Goal: Information Seeking & Learning: Check status

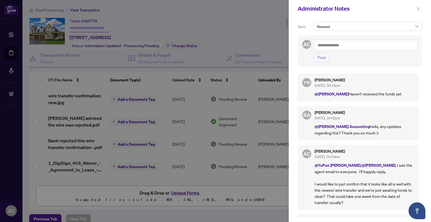
click at [420, 8] on icon "close" at bounding box center [418, 9] width 4 height 4
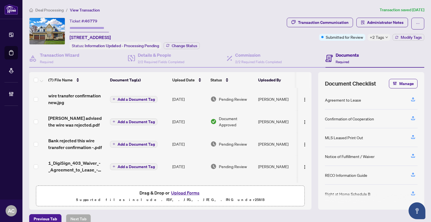
click at [243, 16] on div "Deal Processing / View Transaction Transaction saved [DATE] Ticket #: 46779 [ST…" at bounding box center [226, 115] width 399 height 217
click at [49, 8] on span "Deal Processing" at bounding box center [49, 10] width 28 height 5
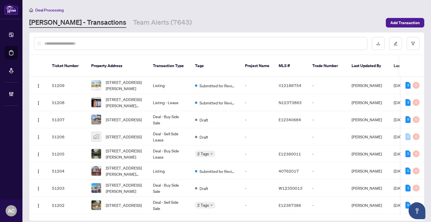
click at [79, 43] on input "text" at bounding box center [203, 43] width 318 height 6
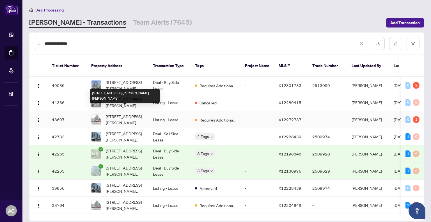
scroll to position [28, 0]
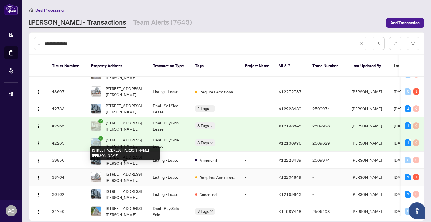
type input "**********"
click at [132, 171] on span "[STREET_ADDRESS][PERSON_NAME][PERSON_NAME]" at bounding box center [125, 177] width 38 height 12
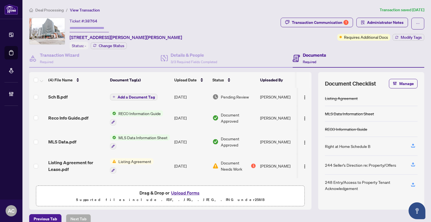
scroll to position [7, 0]
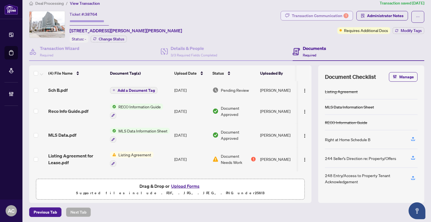
click at [323, 15] on div "Transaction Communication 1" at bounding box center [320, 15] width 57 height 9
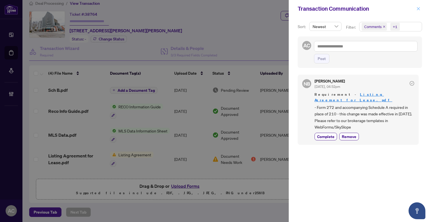
click at [420, 10] on button "button" at bounding box center [417, 8] width 7 height 7
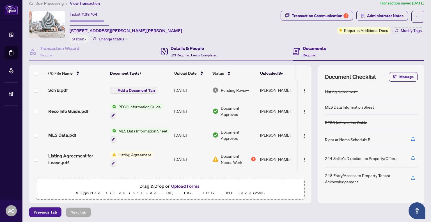
click at [188, 53] on span "3/3 Required Fields Completed" at bounding box center [194, 55] width 47 height 4
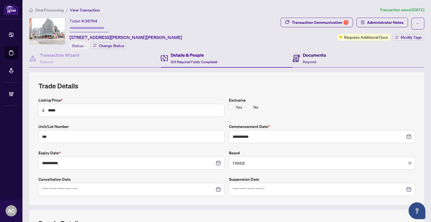
click at [309, 56] on h4 "Documents" at bounding box center [314, 55] width 23 height 7
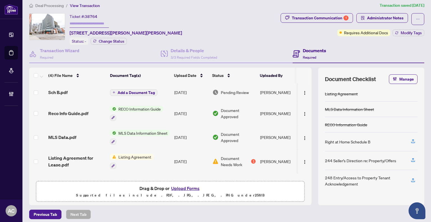
scroll to position [7, 0]
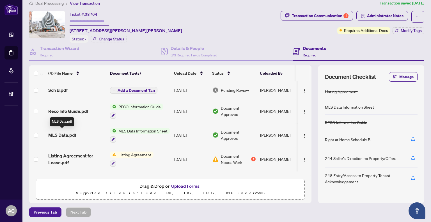
click at [70, 134] on span "MLS Data.pdf" at bounding box center [62, 135] width 28 height 7
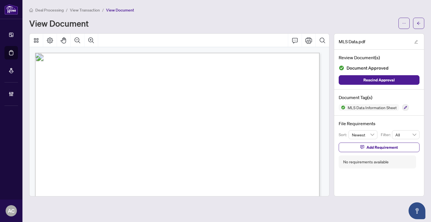
click at [85, 8] on span "View Transaction" at bounding box center [85, 10] width 30 height 5
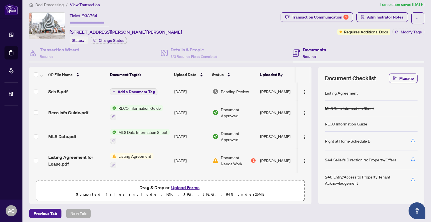
scroll to position [7, 0]
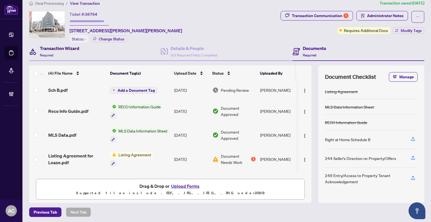
click at [67, 54] on div "Transaction Wizard Required" at bounding box center [60, 51] width 40 height 13
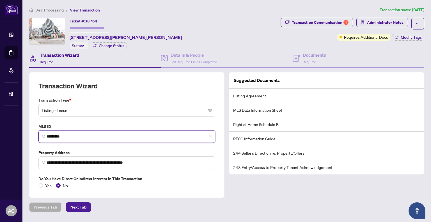
click at [52, 136] on input "*********" at bounding box center [129, 136] width 165 height 6
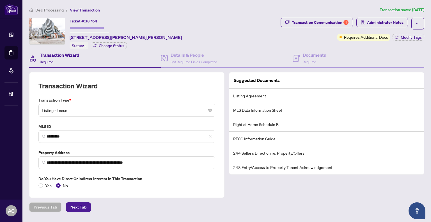
click at [57, 9] on span "Deal Processing" at bounding box center [49, 10] width 28 height 5
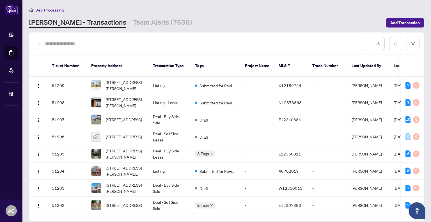
click at [104, 44] on input "text" at bounding box center [203, 43] width 318 height 6
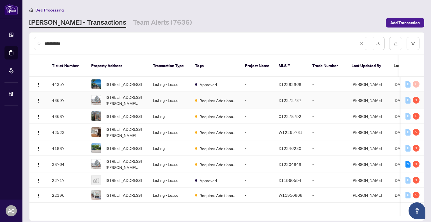
type input "**********"
click at [145, 98] on td "[STREET_ADDRESS][PERSON_NAME][PERSON_NAME]" at bounding box center [118, 100] width 62 height 17
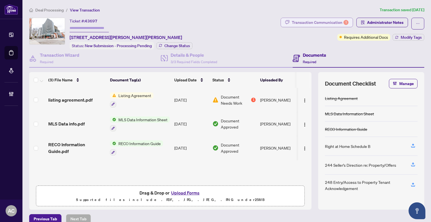
click at [311, 23] on div "Transaction Communication 1" at bounding box center [320, 22] width 57 height 9
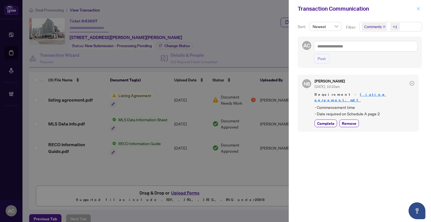
click at [416, 8] on icon "close" at bounding box center [418, 9] width 4 height 4
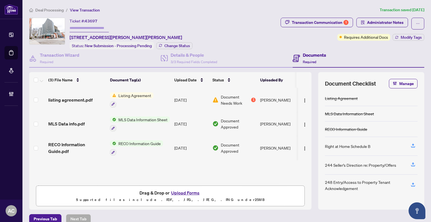
click at [54, 8] on span "Deal Processing" at bounding box center [49, 10] width 28 height 5
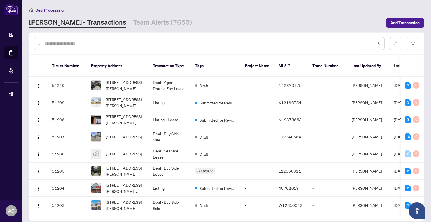
click at [107, 43] on input "text" at bounding box center [203, 43] width 318 height 6
type input "**********"
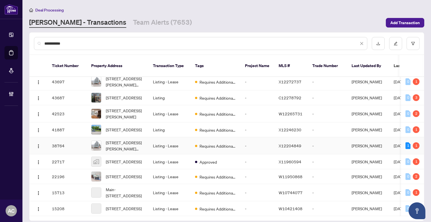
scroll to position [33, 0]
click at [118, 205] on span "[STREET_ADDRESS]" at bounding box center [124, 208] width 36 height 6
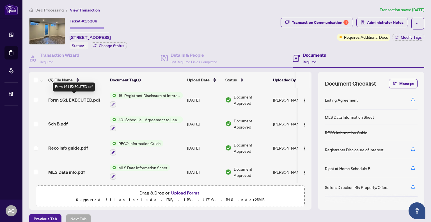
click at [82, 100] on span "Form 161 EXECUTED.pdf" at bounding box center [74, 99] width 52 height 7
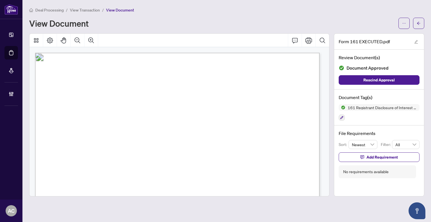
click at [84, 11] on span "View Transaction" at bounding box center [85, 10] width 30 height 5
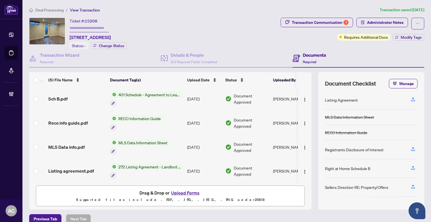
scroll to position [7, 0]
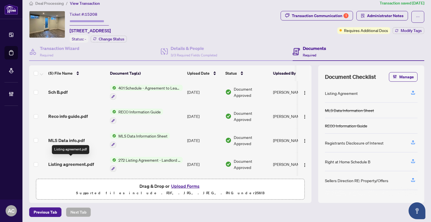
click at [70, 161] on span "Listing agreement.pdf" at bounding box center [71, 164] width 46 height 7
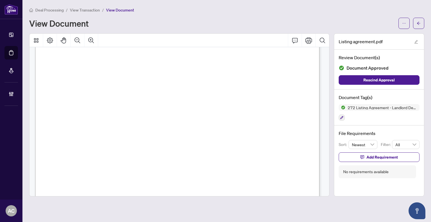
scroll to position [28, 0]
click at [91, 12] on li "View Transaction" at bounding box center [85, 10] width 30 height 6
click at [90, 9] on span "View Transaction" at bounding box center [85, 10] width 30 height 5
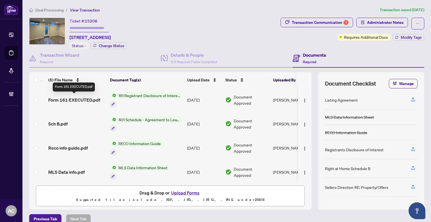
click at [88, 99] on span "Form 161 EXECUTED.pdf" at bounding box center [74, 99] width 52 height 7
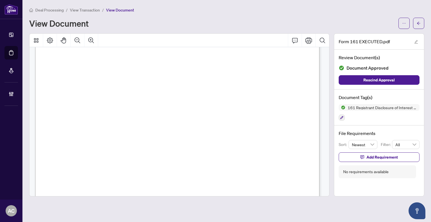
scroll to position [84, 0]
click at [74, 10] on span "View Transaction" at bounding box center [85, 10] width 30 height 5
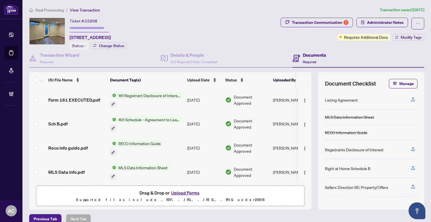
click at [54, 8] on span "Deal Processing" at bounding box center [49, 10] width 28 height 5
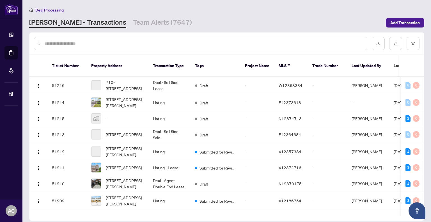
click at [87, 39] on div at bounding box center [200, 43] width 333 height 13
click at [121, 44] on input "text" at bounding box center [203, 43] width 318 height 6
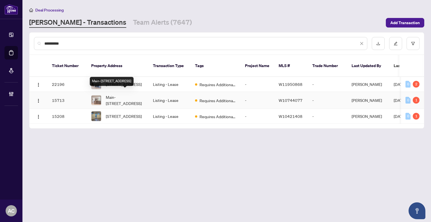
type input "**********"
click at [123, 95] on span "Main-[STREET_ADDRESS]" at bounding box center [125, 100] width 38 height 12
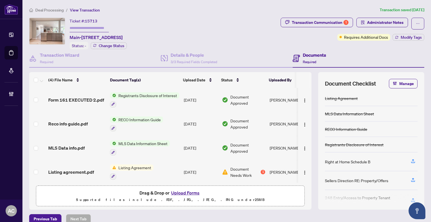
scroll to position [1, 0]
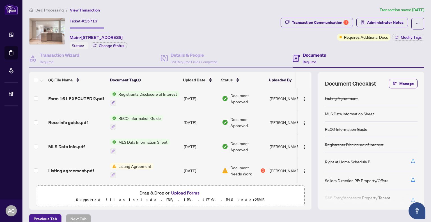
click at [87, 9] on span "View Transaction" at bounding box center [85, 10] width 30 height 5
click at [48, 10] on span "Deal Processing" at bounding box center [49, 10] width 28 height 5
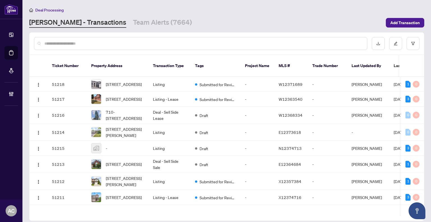
click at [95, 45] on input "text" at bounding box center [203, 43] width 318 height 6
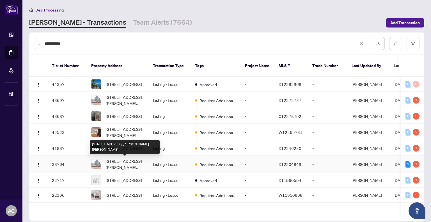
scroll to position [33, 0]
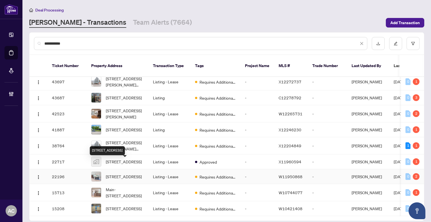
type input "**********"
click at [131, 173] on span "[STREET_ADDRESS]" at bounding box center [124, 176] width 36 height 6
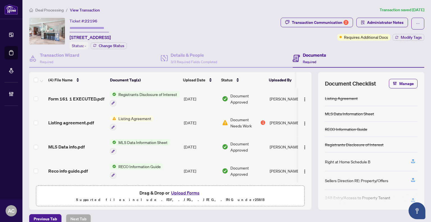
scroll to position [1, 0]
click at [48, 9] on span "Deal Processing" at bounding box center [49, 10] width 28 height 5
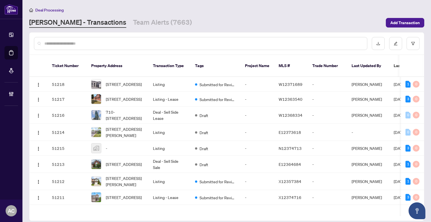
click at [80, 44] on input "text" at bounding box center [203, 43] width 318 height 6
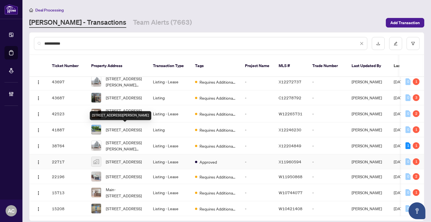
scroll to position [33, 0]
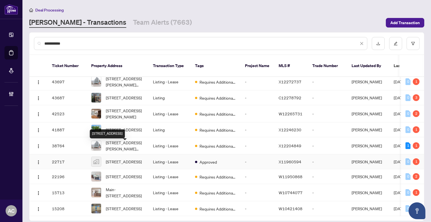
type input "**********"
click at [115, 158] on span "[STREET_ADDRESS]" at bounding box center [124, 161] width 36 height 6
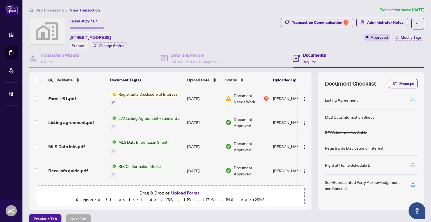
scroll to position [7, 0]
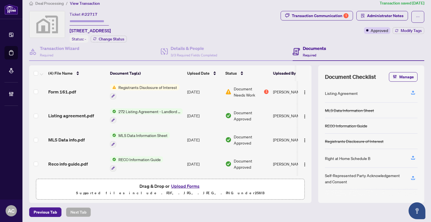
click at [135, 90] on div "Registrants Disclosure of Interest" at bounding box center [144, 91] width 69 height 15
click at [70, 88] on span "Form 161.pdf" at bounding box center [62, 91] width 28 height 7
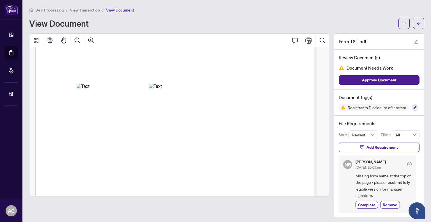
scroll to position [56, 0]
click at [86, 10] on span "View Transaction" at bounding box center [85, 10] width 30 height 5
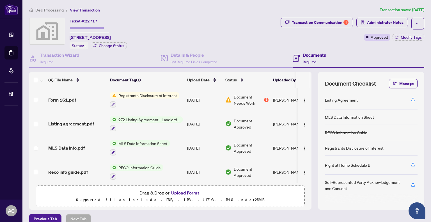
click at [59, 8] on span "Deal Processing" at bounding box center [49, 10] width 28 height 5
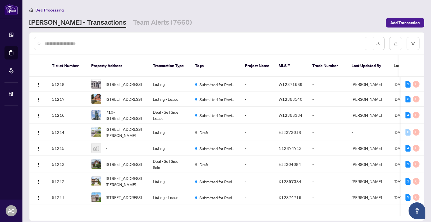
click at [75, 44] on input "text" at bounding box center [203, 43] width 318 height 6
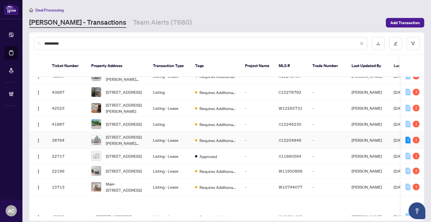
scroll to position [33, 0]
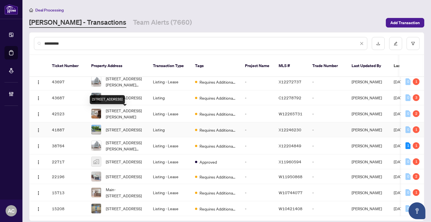
type input "**********"
click at [137, 126] on span "[STREET_ADDRESS]" at bounding box center [124, 129] width 36 height 6
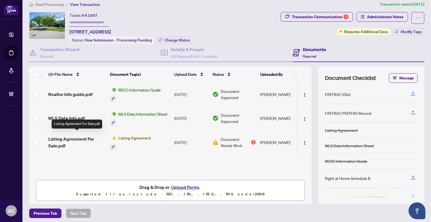
scroll to position [7, 0]
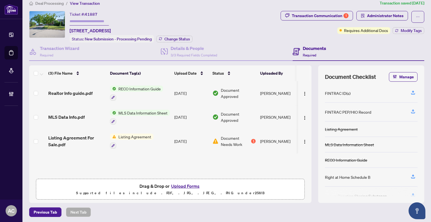
click at [111, 137] on div "Listing Agreement" at bounding box center [131, 140] width 43 height 15
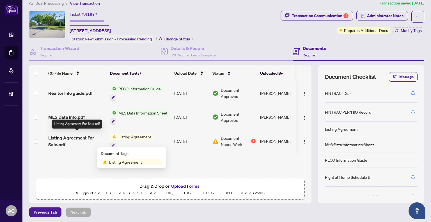
click at [81, 139] on span "Listing Agreement For Sale.pdf" at bounding box center [76, 140] width 57 height 13
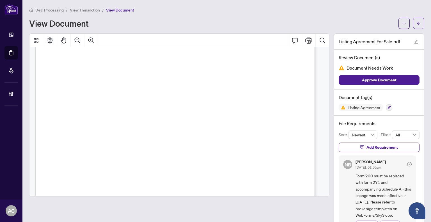
scroll to position [561, 0]
click at [87, 9] on span "View Transaction" at bounding box center [85, 10] width 30 height 5
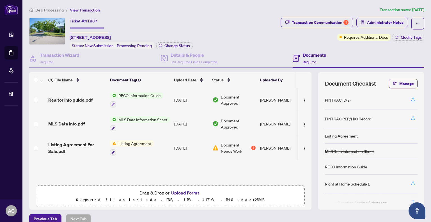
click at [56, 8] on span "Deal Processing" at bounding box center [49, 10] width 28 height 5
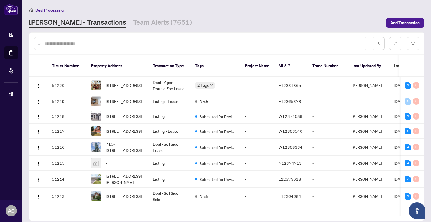
click at [99, 48] on div at bounding box center [200, 43] width 333 height 13
click at [99, 47] on div at bounding box center [200, 43] width 333 height 13
click at [101, 45] on input "text" at bounding box center [203, 43] width 318 height 6
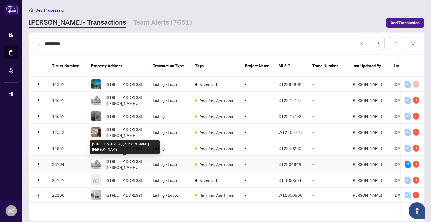
type input "**********"
click at [115, 163] on span "[STREET_ADDRESS][PERSON_NAME][PERSON_NAME]" at bounding box center [125, 164] width 38 height 12
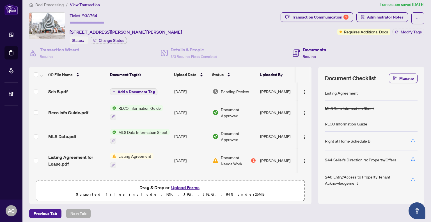
scroll to position [7, 0]
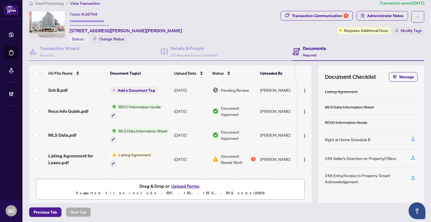
click at [47, 1] on span "Deal Processing" at bounding box center [49, 3] width 28 height 5
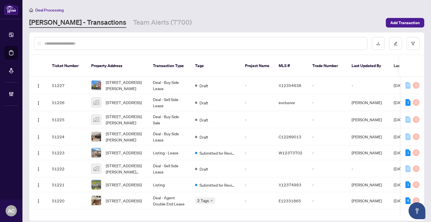
click at [91, 42] on input "text" at bounding box center [203, 43] width 318 height 6
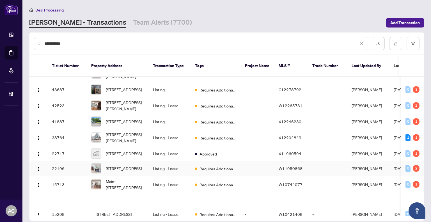
scroll to position [33, 0]
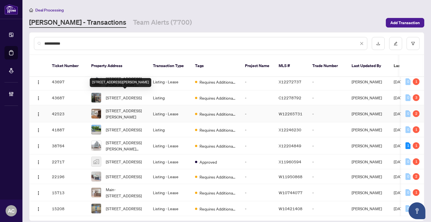
type input "**********"
click at [127, 107] on span "[STREET_ADDRESS][PERSON_NAME]" at bounding box center [125, 113] width 38 height 12
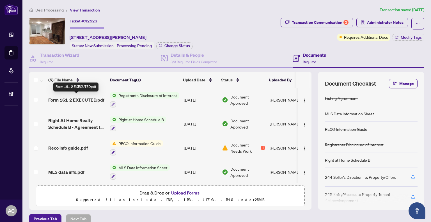
click at [90, 102] on span "Form 161 2 EXECUTED.pdf" at bounding box center [76, 99] width 56 height 7
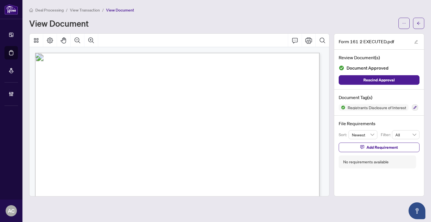
click at [87, 8] on span "View Transaction" at bounding box center [85, 10] width 30 height 5
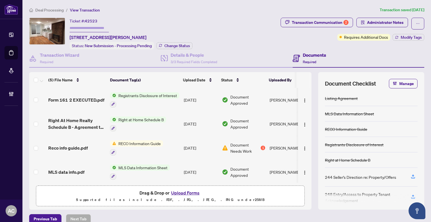
click at [57, 11] on span "Deal Processing" at bounding box center [49, 10] width 28 height 5
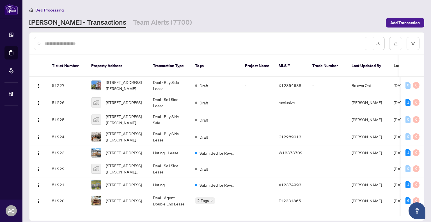
click at [110, 42] on input "text" at bounding box center [203, 43] width 318 height 6
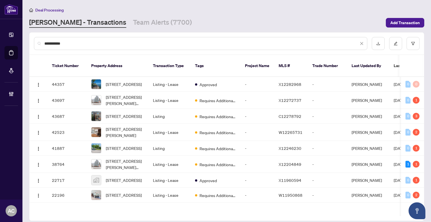
type input "**********"
click at [164, 151] on td "Listing" at bounding box center [169, 148] width 42 height 15
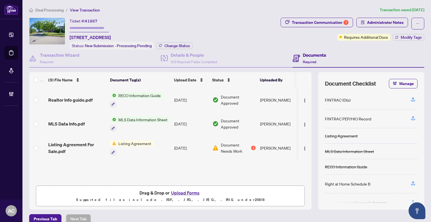
scroll to position [7, 0]
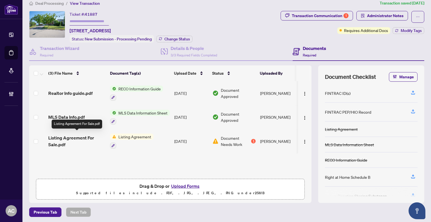
click at [71, 139] on span "Listing Agreement For Sale.pdf" at bounding box center [76, 140] width 57 height 13
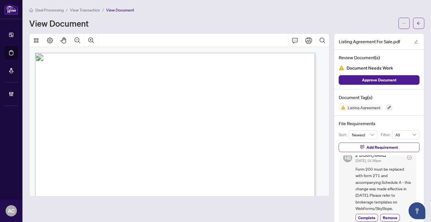
click at [87, 10] on span "View Transaction" at bounding box center [85, 10] width 30 height 5
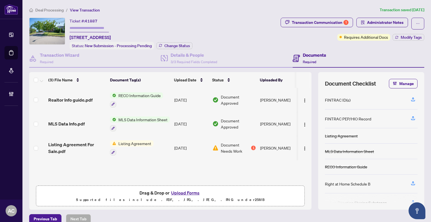
scroll to position [7, 0]
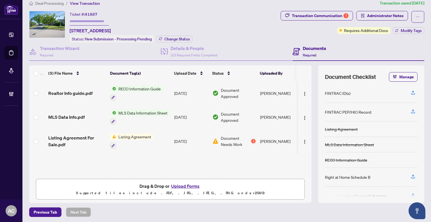
click at [130, 211] on div "Previous Tab Next Tab" at bounding box center [226, 212] width 395 height 10
click at [55, 3] on span "Deal Processing" at bounding box center [49, 3] width 28 height 5
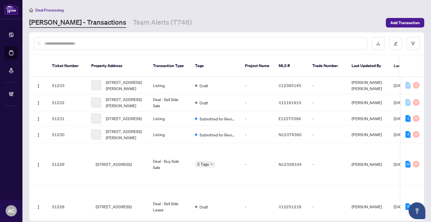
click at [113, 42] on input "text" at bounding box center [203, 43] width 318 height 6
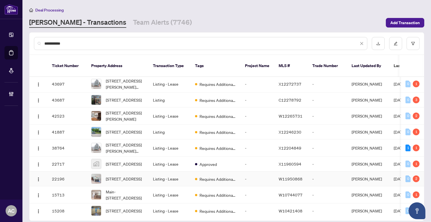
scroll to position [33, 0]
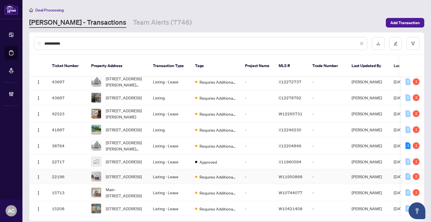
type input "**********"
click at [125, 186] on span "Main-[STREET_ADDRESS]" at bounding box center [125, 192] width 38 height 12
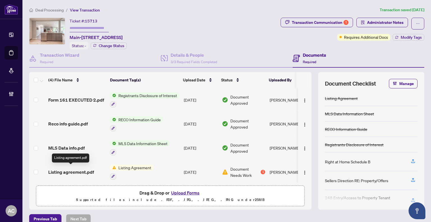
click at [79, 171] on span "Listing agreement.pdf" at bounding box center [71, 172] width 46 height 7
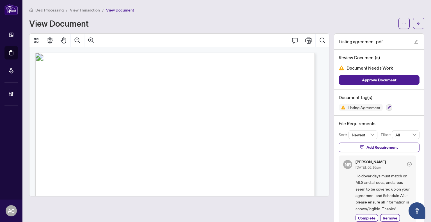
click at [77, 11] on span "View Transaction" at bounding box center [85, 10] width 30 height 5
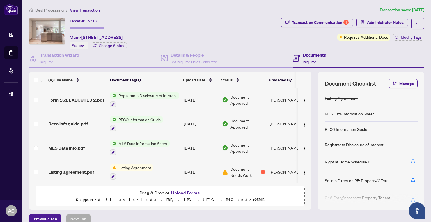
click at [47, 10] on span "Deal Processing" at bounding box center [49, 10] width 28 height 5
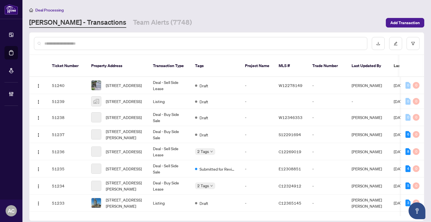
click at [90, 42] on input "text" at bounding box center [203, 43] width 318 height 6
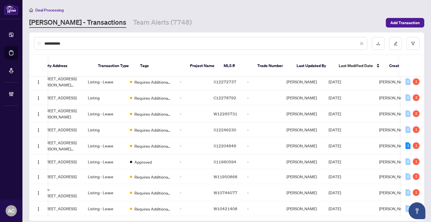
scroll to position [0, 65]
type input "**********"
click at [102, 201] on td "Listing - Lease" at bounding box center [104, 208] width 42 height 15
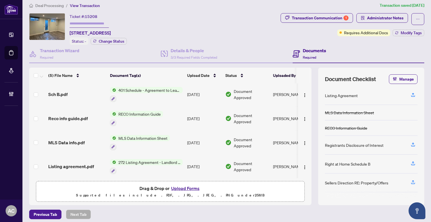
scroll to position [7, 0]
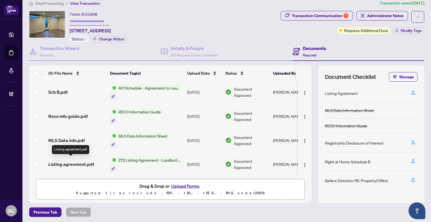
click at [75, 161] on span "Listing agreement.pdf" at bounding box center [71, 164] width 46 height 7
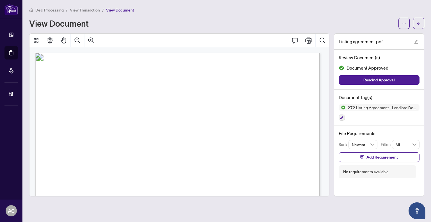
click at [80, 11] on span "View Transaction" at bounding box center [85, 10] width 30 height 5
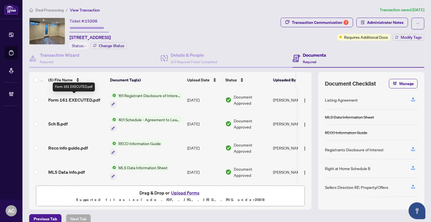
click at [86, 100] on span "Form 161 EXECUTED.pdf" at bounding box center [74, 99] width 52 height 7
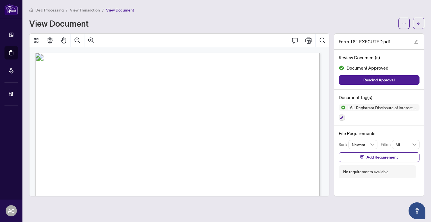
click at [89, 10] on span "View Transaction" at bounding box center [85, 10] width 30 height 5
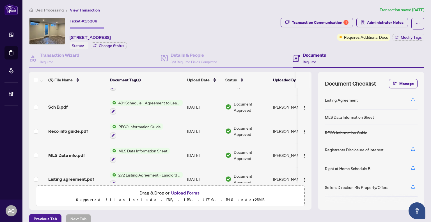
scroll to position [25, 0]
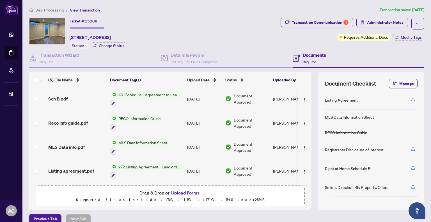
click at [81, 173] on td "Listing agreement.pdf" at bounding box center [77, 171] width 62 height 24
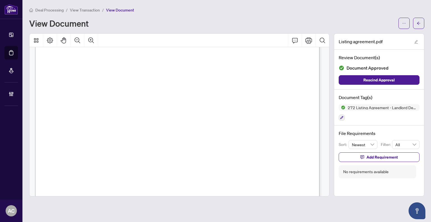
scroll to position [84, 0]
click at [83, 10] on span "View Transaction" at bounding box center [85, 10] width 30 height 5
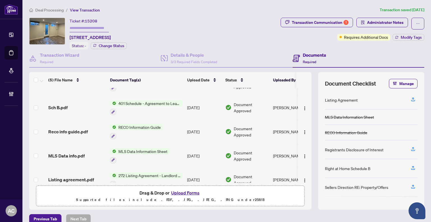
scroll to position [25, 0]
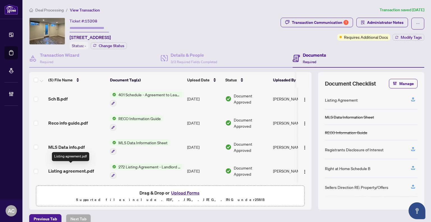
click at [83, 170] on span "Listing agreement.pdf" at bounding box center [71, 170] width 46 height 7
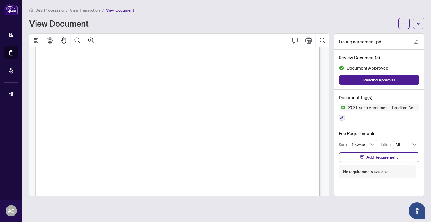
scroll to position [56, 0]
click at [55, 8] on span "Deal Processing" at bounding box center [49, 10] width 28 height 5
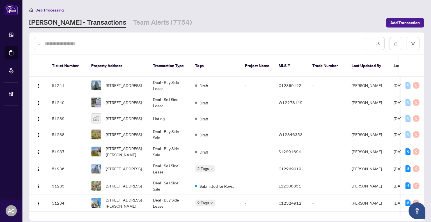
click at [72, 45] on input "text" at bounding box center [203, 43] width 318 height 6
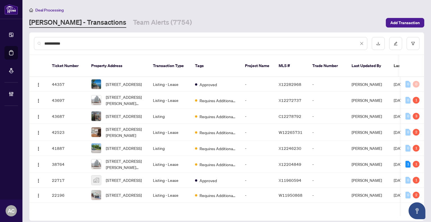
type input "**********"
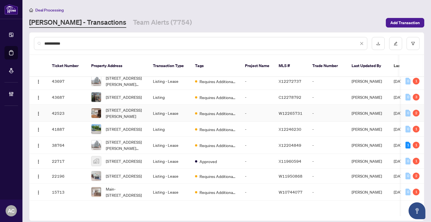
scroll to position [33, 0]
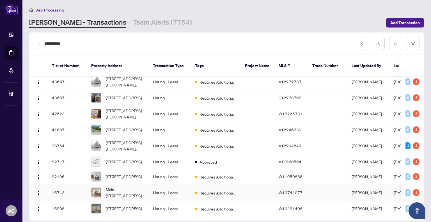
click at [168, 184] on td "Listing - Lease" at bounding box center [169, 192] width 42 height 17
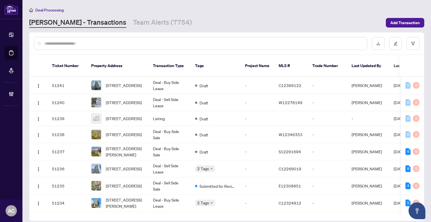
click at [123, 45] on input "text" at bounding box center [203, 43] width 318 height 6
type input "**********"
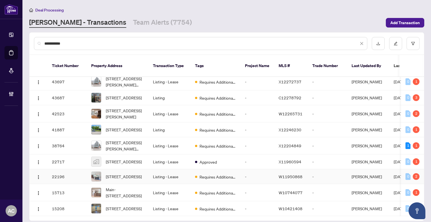
scroll to position [33, 0]
click at [153, 169] on td "Listing - Lease" at bounding box center [169, 176] width 42 height 15
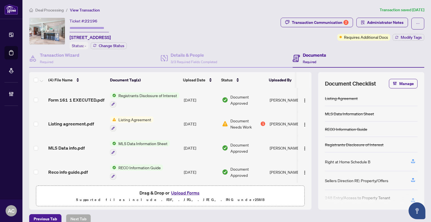
scroll to position [1, 0]
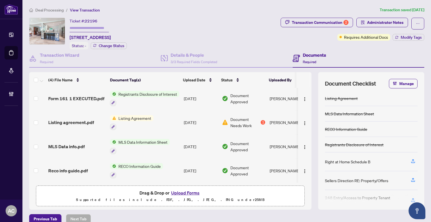
click at [140, 118] on span "Listing Agreement" at bounding box center [134, 118] width 37 height 6
click at [144, 121] on div "Listing Agreement" at bounding box center [131, 122] width 43 height 15
click at [92, 121] on span "Listing agreement.pdf" at bounding box center [71, 122] width 46 height 7
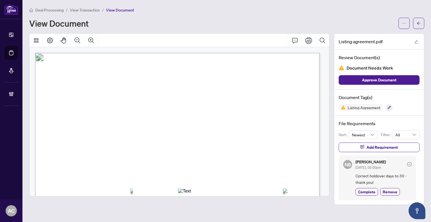
click at [83, 9] on span "View Transaction" at bounding box center [85, 10] width 30 height 5
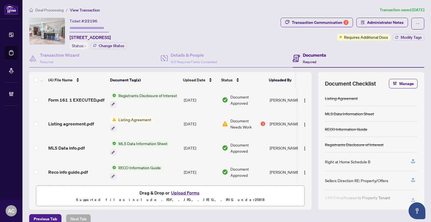
click at [44, 11] on span "Deal Processing" at bounding box center [49, 10] width 28 height 5
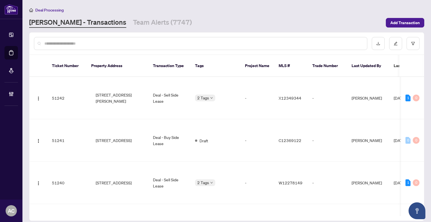
click at [98, 42] on input "text" at bounding box center [203, 43] width 318 height 6
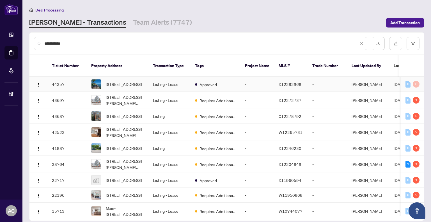
type input "**********"
click at [136, 83] on span "[STREET_ADDRESS]" at bounding box center [124, 84] width 36 height 6
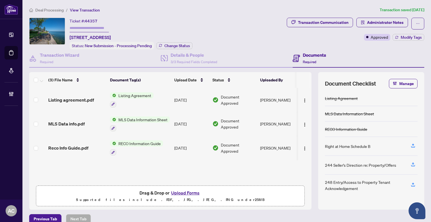
click at [80, 104] on td "Listing agreement.pdf" at bounding box center [77, 100] width 62 height 24
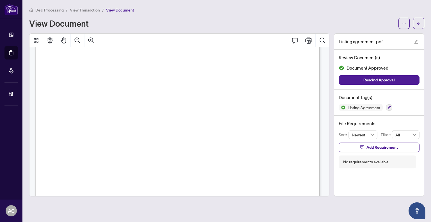
scroll to position [112, 0]
click at [85, 8] on span "View Transaction" at bounding box center [85, 10] width 30 height 5
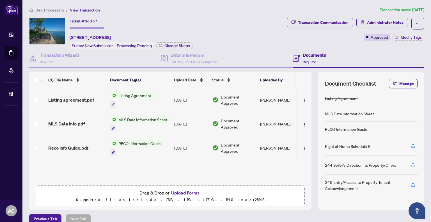
click at [52, 10] on span "Deal Processing" at bounding box center [49, 10] width 28 height 5
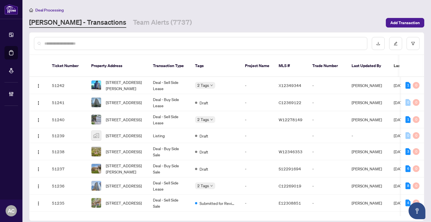
click at [89, 44] on input "text" at bounding box center [203, 43] width 318 height 6
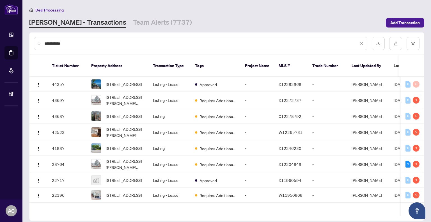
type input "**********"
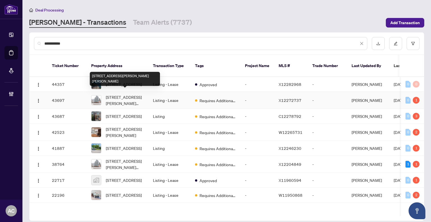
click at [120, 97] on span "[STREET_ADDRESS][PERSON_NAME][PERSON_NAME]" at bounding box center [125, 100] width 38 height 12
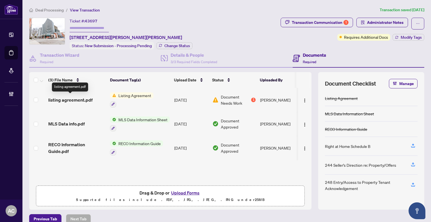
click at [75, 100] on span "listing agreement.pdf" at bounding box center [70, 99] width 44 height 7
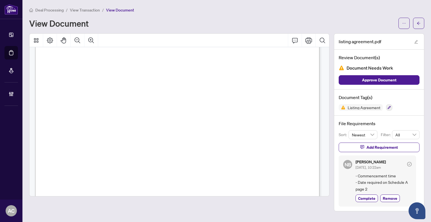
scroll to position [28, 0]
click at [84, 5] on main "Deal Processing / View Transaction / View Document View Document listing agreem…" at bounding box center [226, 111] width 408 height 222
click at [83, 8] on span "View Transaction" at bounding box center [85, 10] width 30 height 5
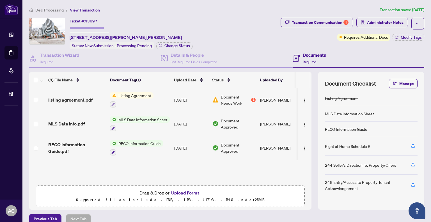
click at [57, 10] on span "Deal Processing" at bounding box center [49, 10] width 28 height 5
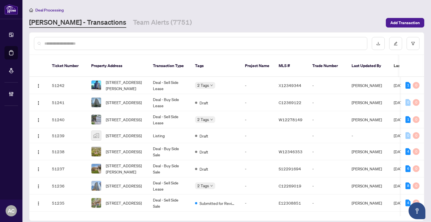
click at [82, 40] on input "text" at bounding box center [203, 43] width 318 height 6
type input "**********"
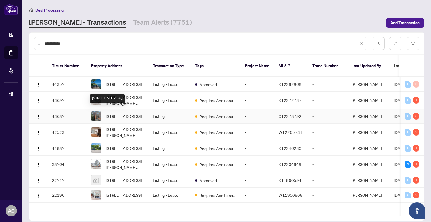
click at [126, 113] on span "[STREET_ADDRESS]" at bounding box center [124, 116] width 36 height 6
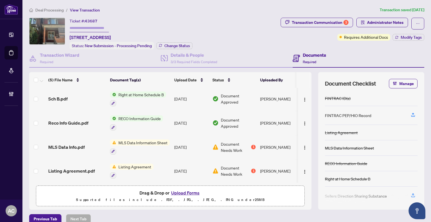
scroll to position [7, 0]
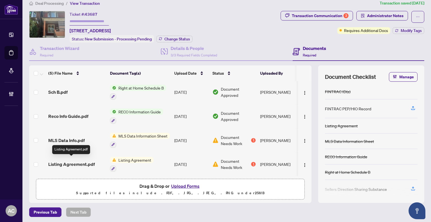
click at [75, 161] on span "Listing Agreement.pdf" at bounding box center [71, 164] width 47 height 7
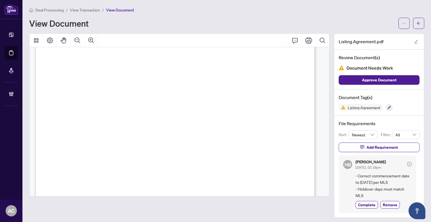
scroll to position [28, 0]
click at [90, 8] on span "View Transaction" at bounding box center [85, 10] width 30 height 5
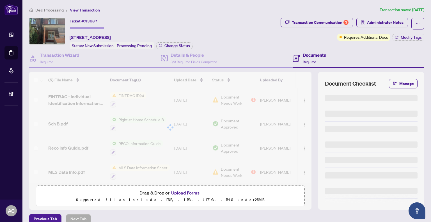
click at [53, 9] on span "Deal Processing" at bounding box center [49, 10] width 28 height 5
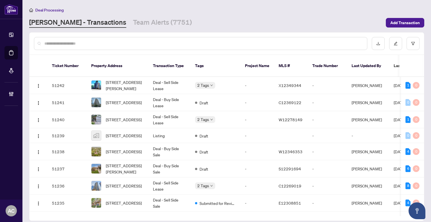
click at [80, 43] on input "text" at bounding box center [203, 43] width 318 height 6
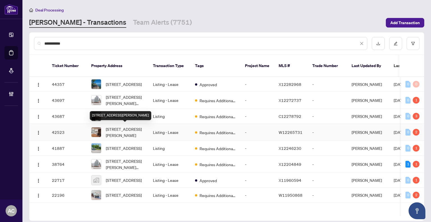
type input "**********"
click at [125, 130] on span "[STREET_ADDRESS][PERSON_NAME]" at bounding box center [125, 132] width 38 height 12
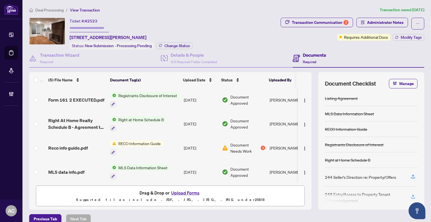
click at [57, 8] on span "Deal Processing" at bounding box center [49, 10] width 28 height 5
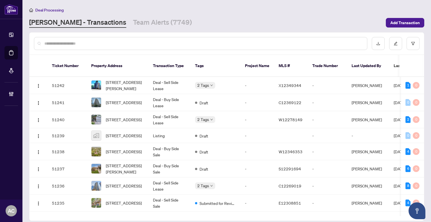
click at [88, 45] on input "text" at bounding box center [203, 43] width 318 height 6
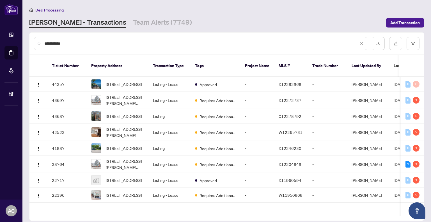
type input "**********"
click at [121, 146] on span "[STREET_ADDRESS]" at bounding box center [124, 148] width 36 height 6
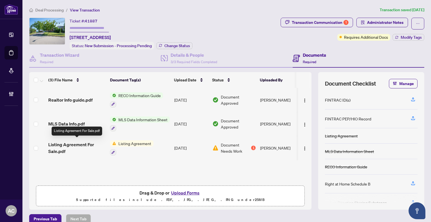
click at [73, 147] on span "Listing Agreement For Sale.pdf" at bounding box center [76, 147] width 57 height 13
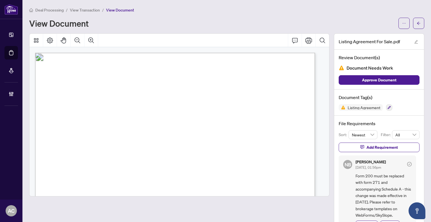
click at [90, 11] on span "View Transaction" at bounding box center [85, 10] width 30 height 5
